Goal: Transaction & Acquisition: Purchase product/service

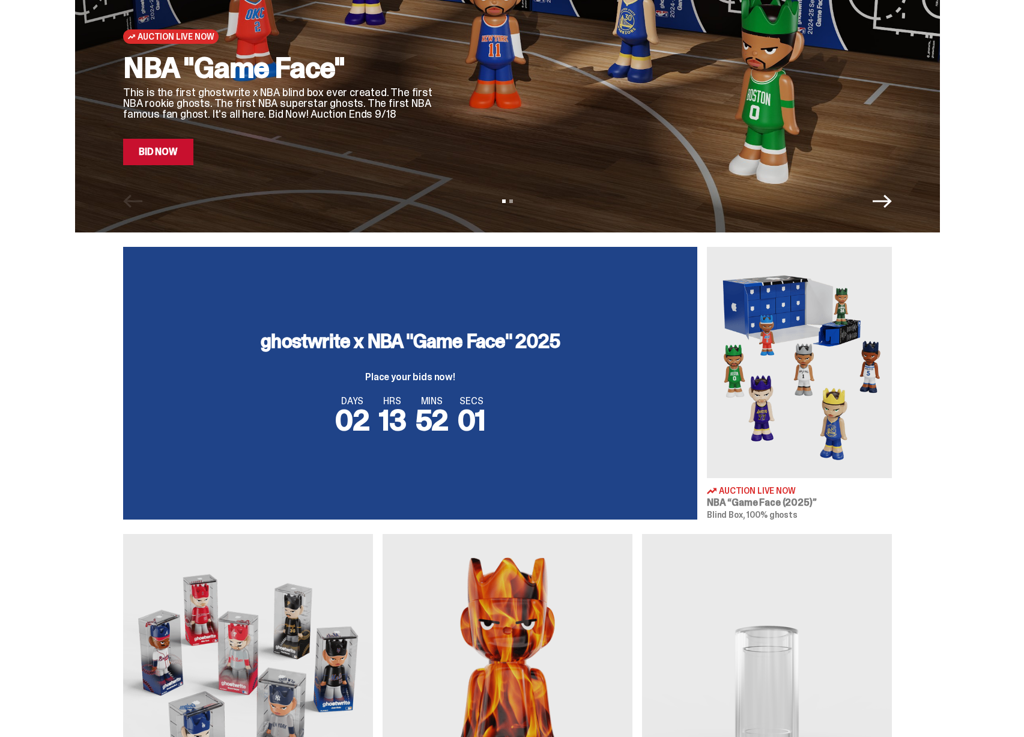
scroll to position [2, 0]
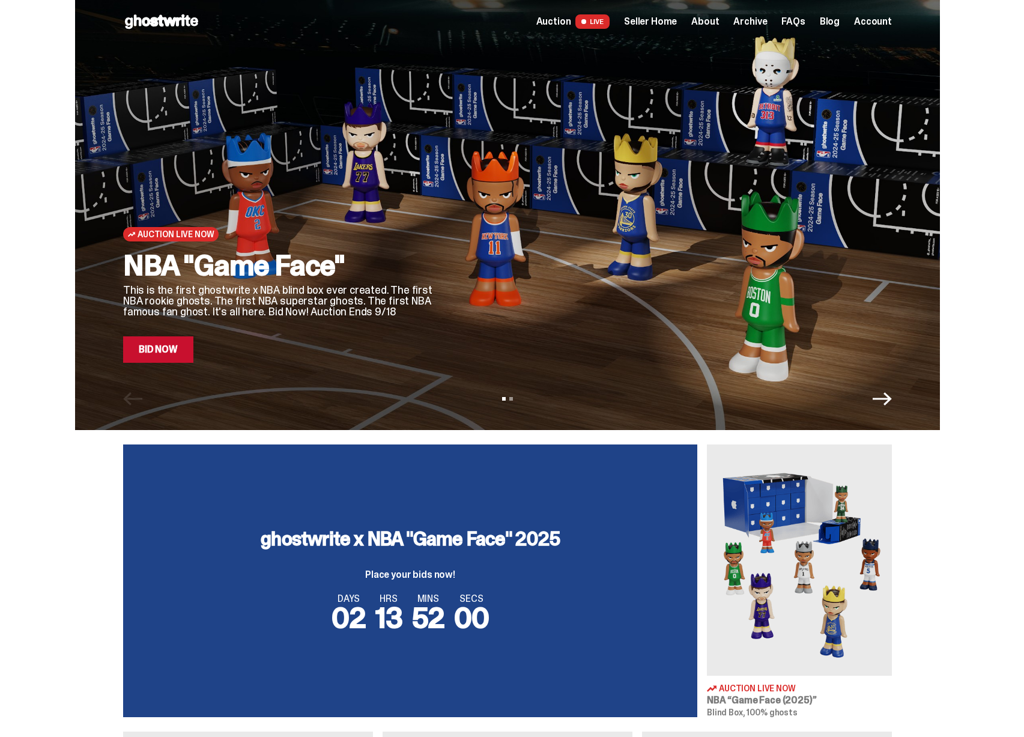
click at [791, 516] on img at bounding box center [799, 560] width 185 height 231
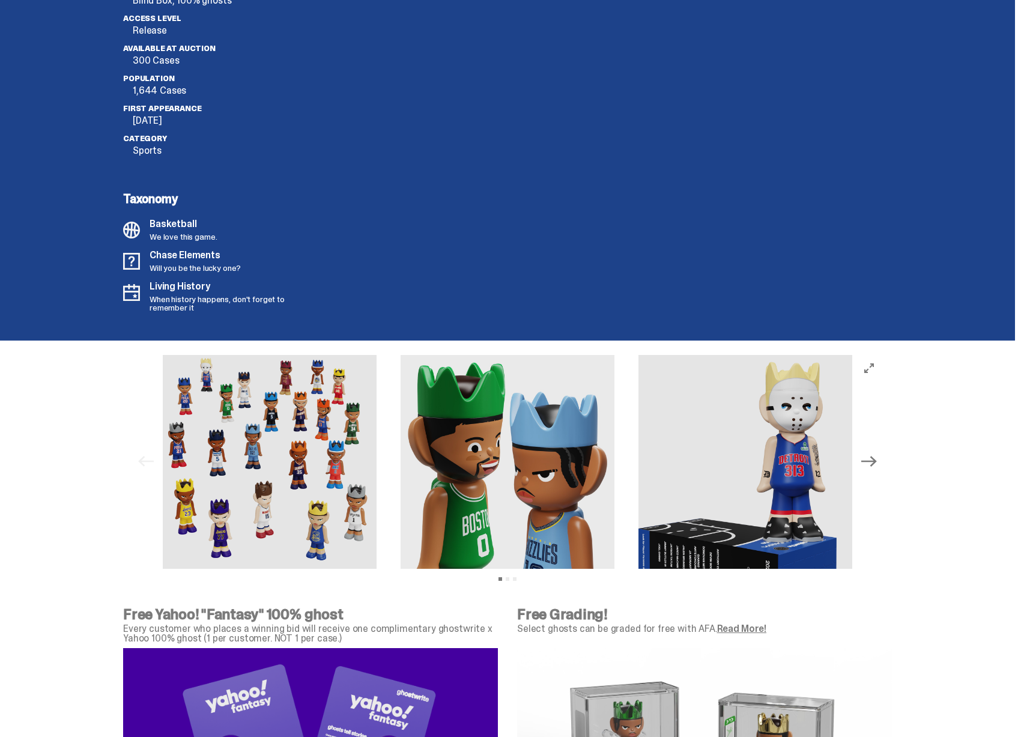
scroll to position [3125, 0]
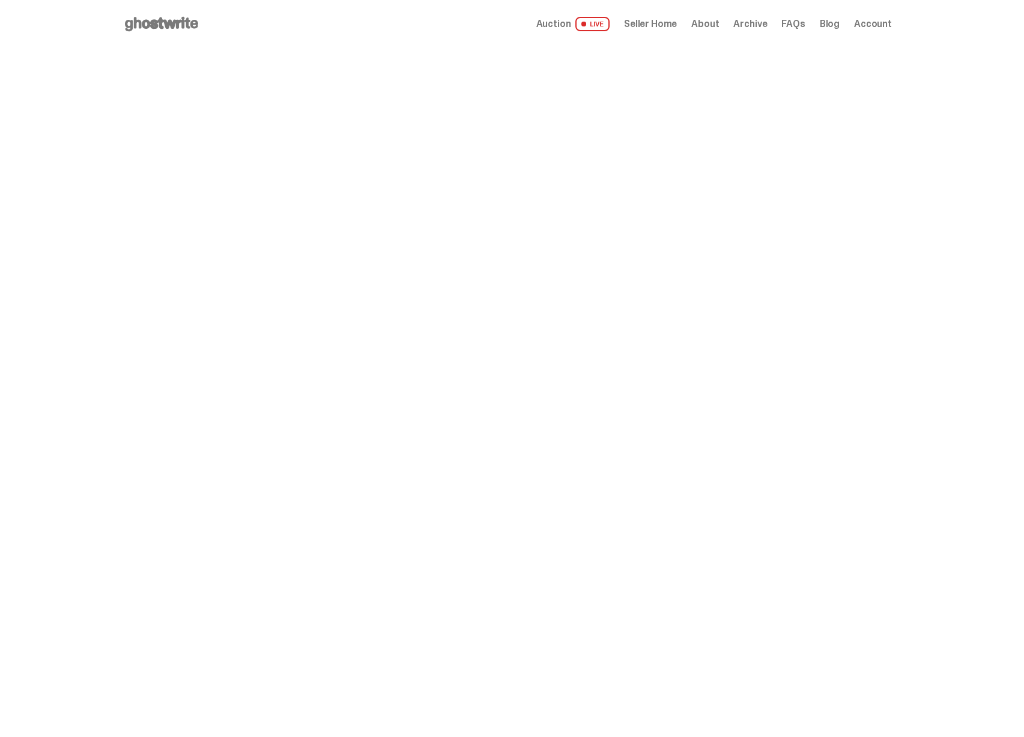
click at [663, 24] on span "Seller Home" at bounding box center [650, 24] width 53 height 10
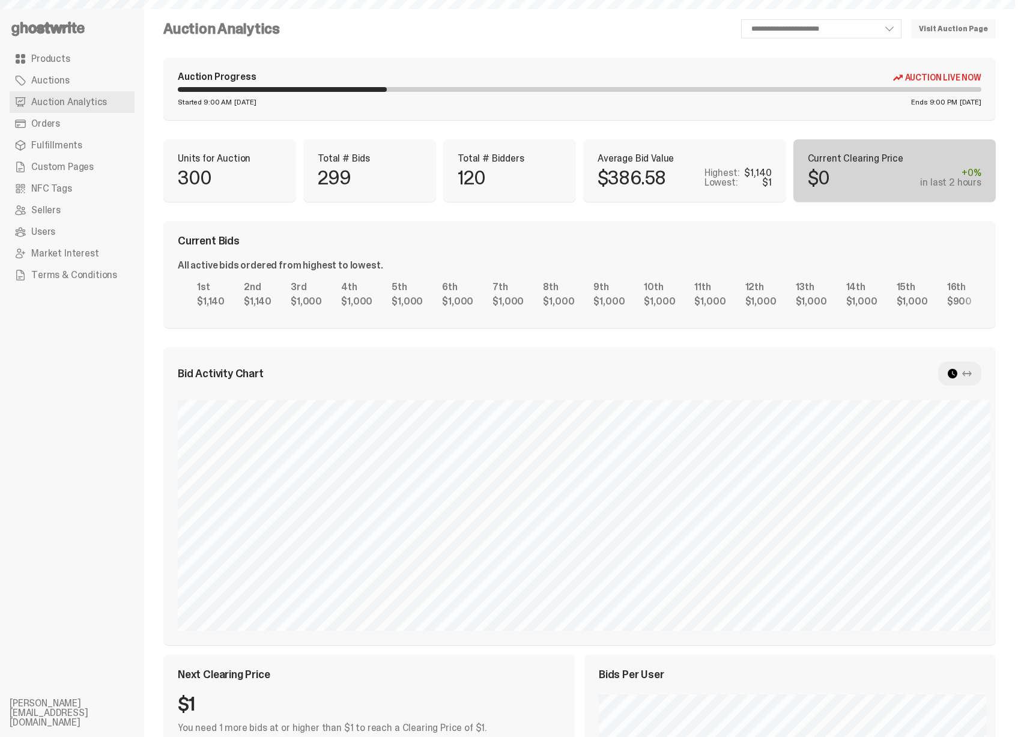
select select "**"
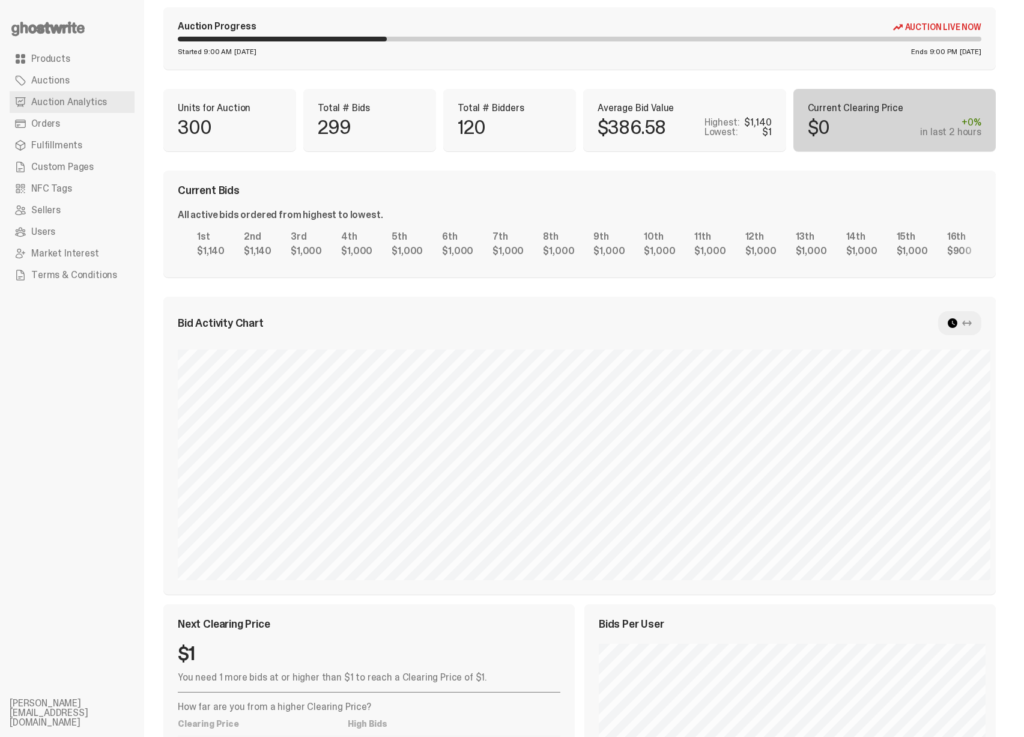
scroll to position [86, 0]
